Goal: Find specific page/section: Find specific page/section

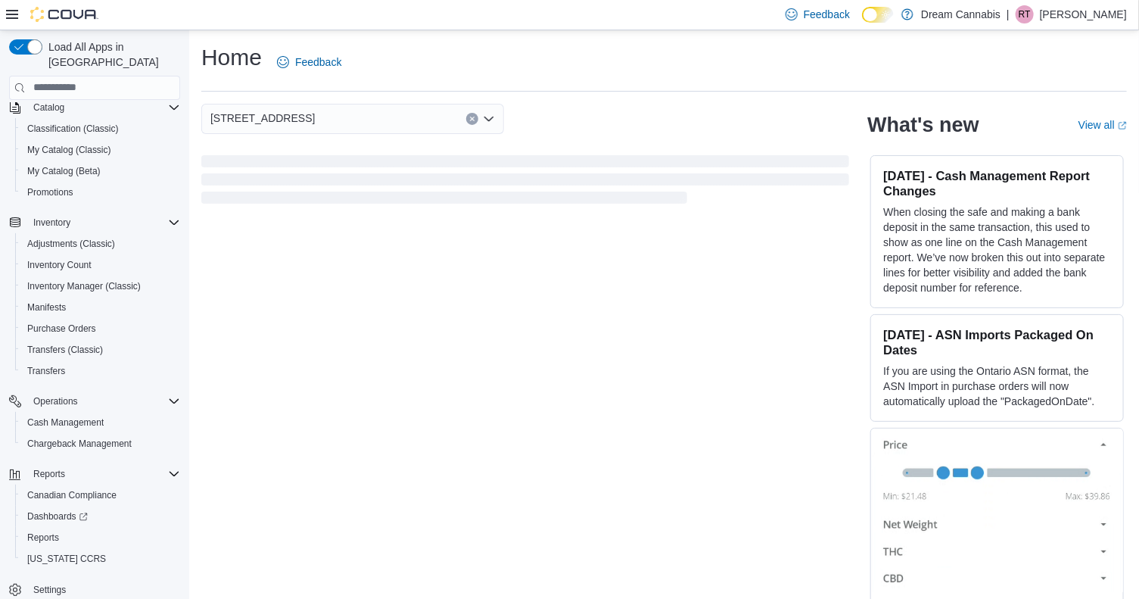
scroll to position [109, 0]
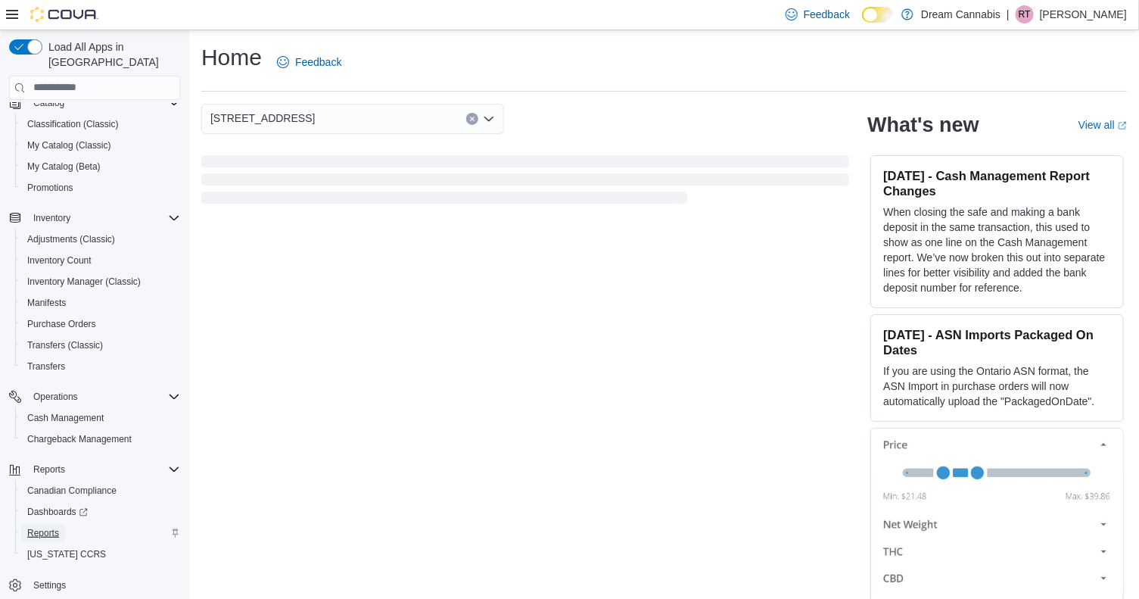
click at [41, 527] on span "Reports" at bounding box center [43, 533] width 32 height 12
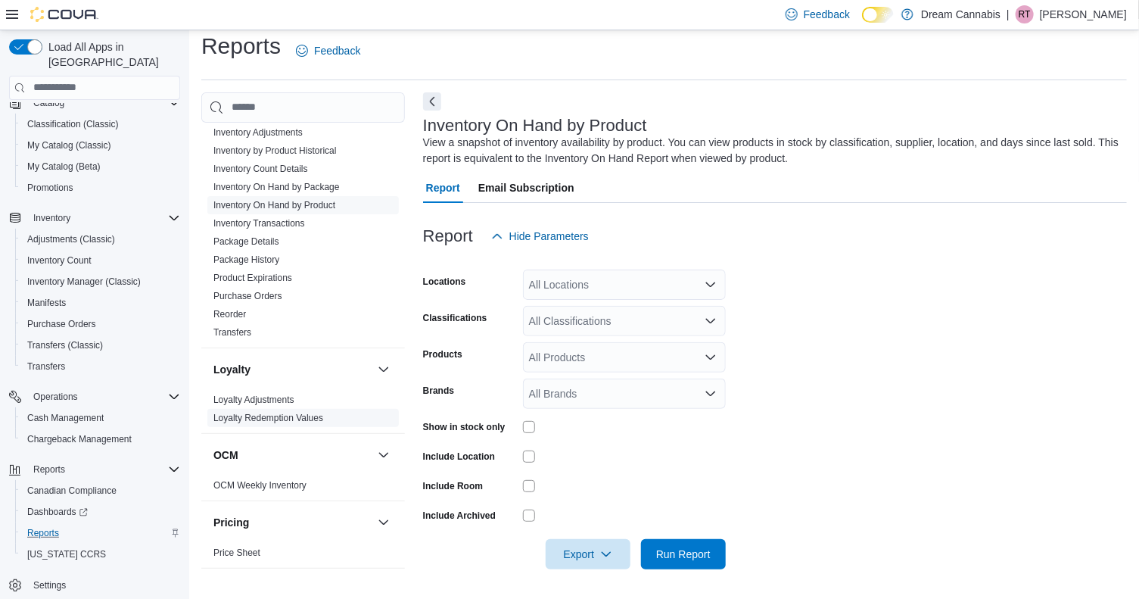
scroll to position [711, 0]
